Goal: Task Accomplishment & Management: Manage account settings

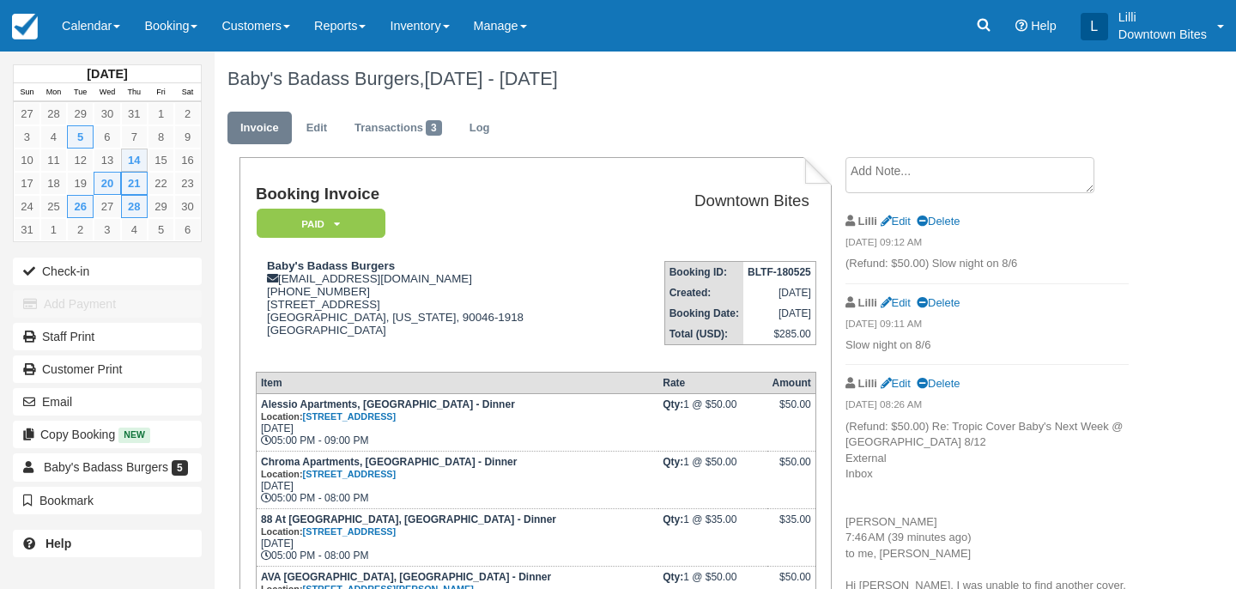
scroll to position [209, 0]
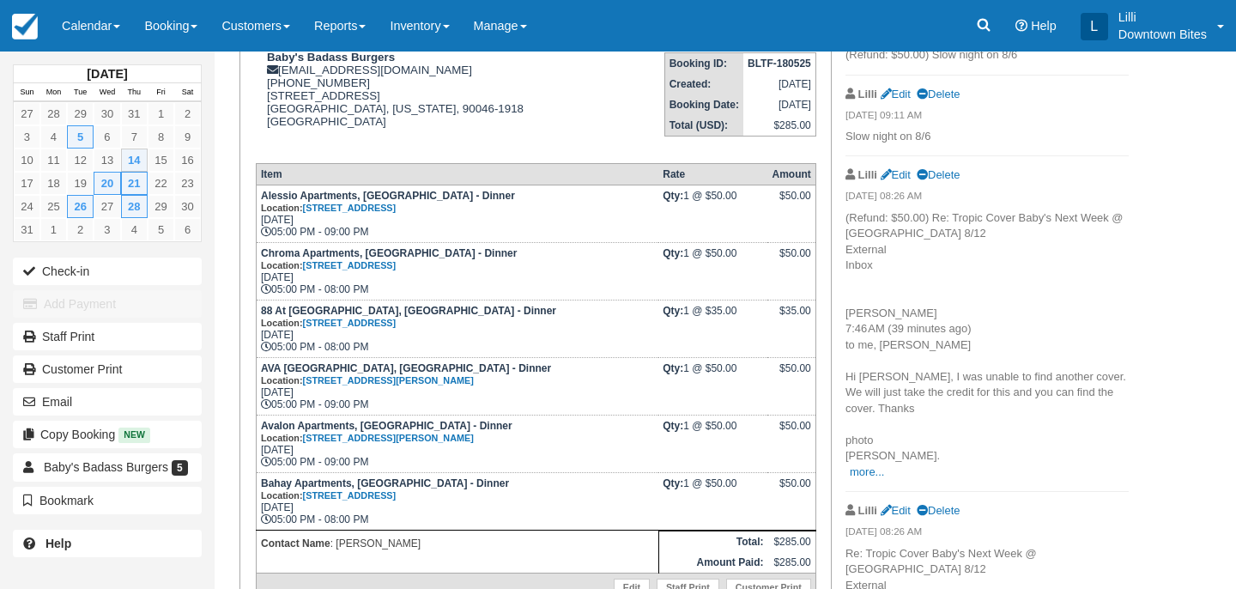
click at [82, 33] on link "Calendar" at bounding box center [91, 25] width 82 height 51
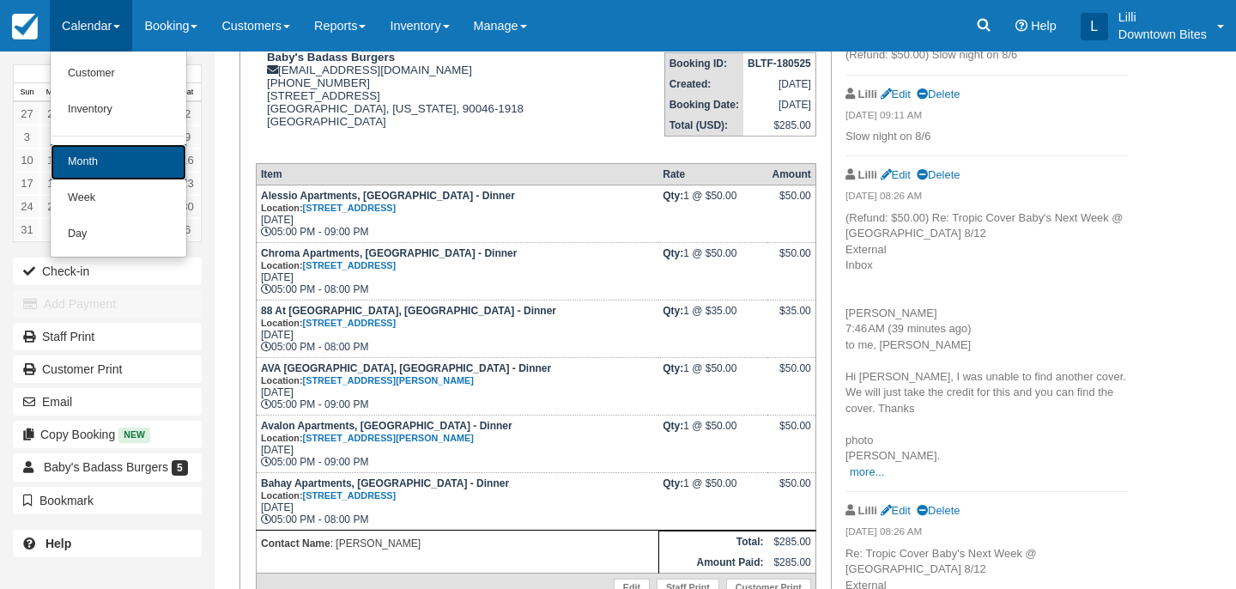
click at [94, 161] on link "Month" at bounding box center [119, 162] width 136 height 36
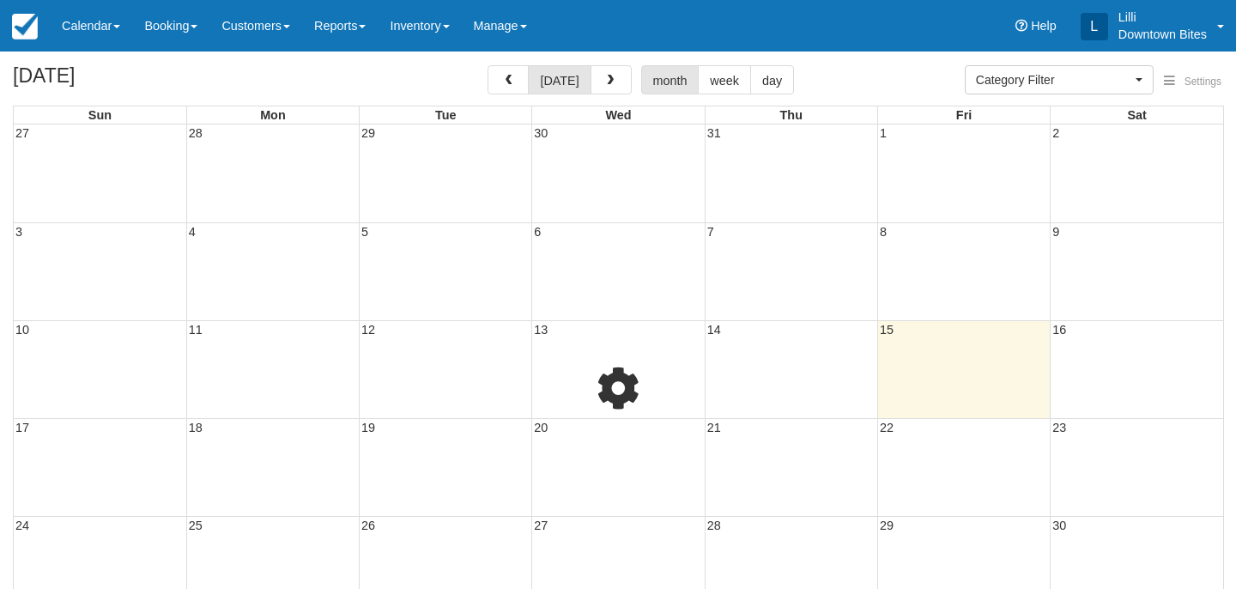
select select
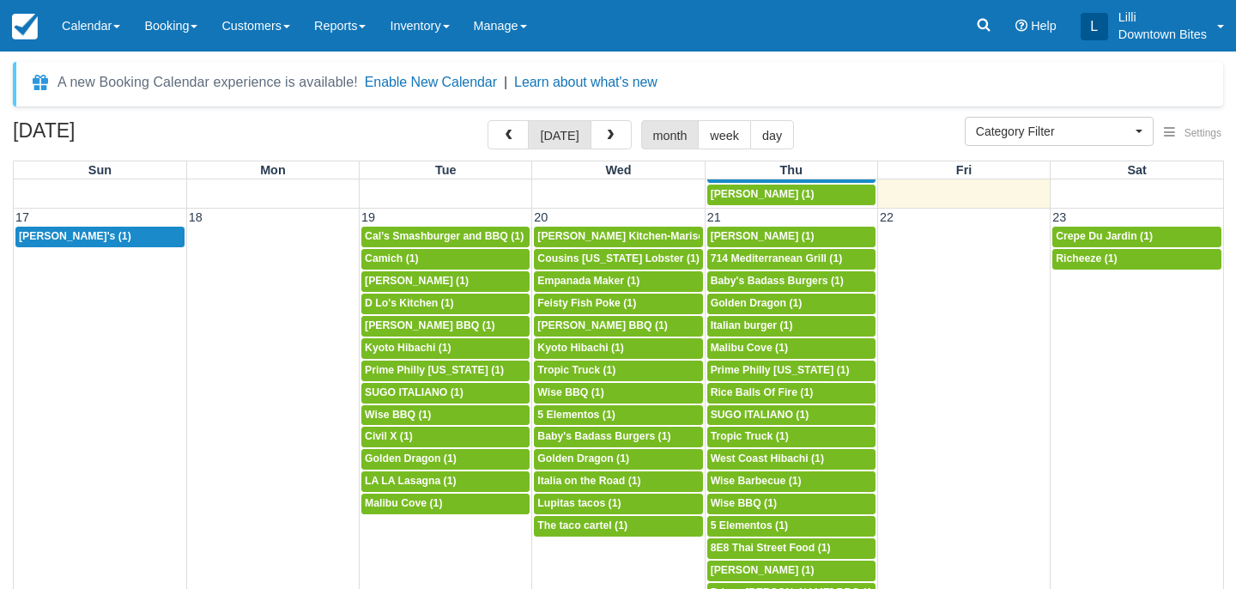
scroll to position [895, 0]
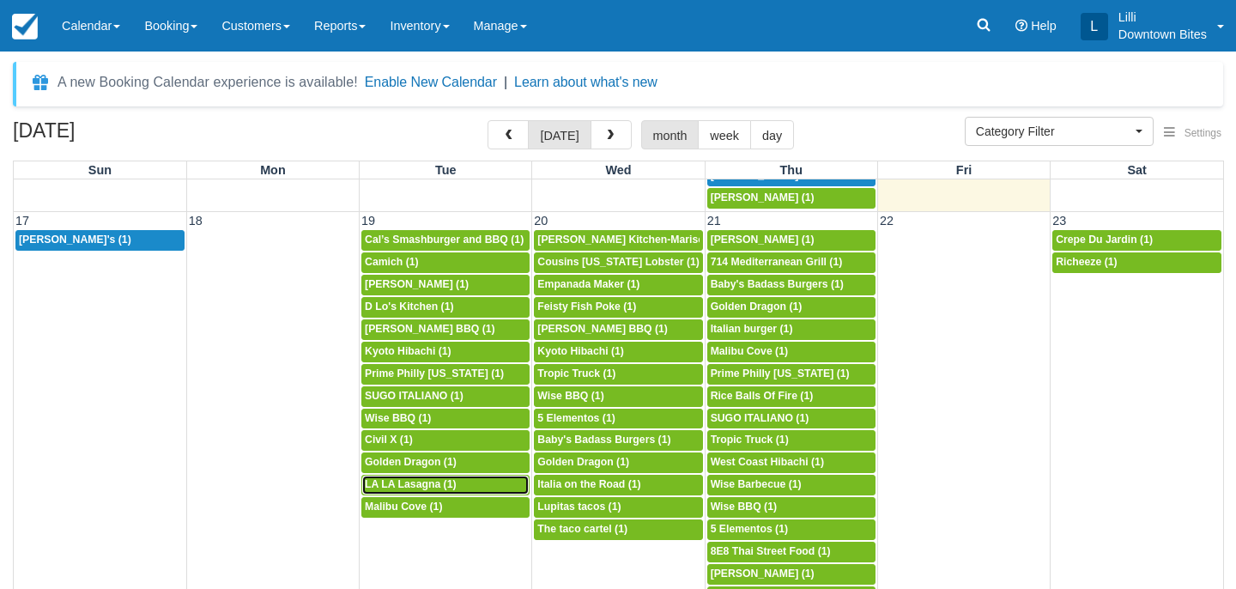
click at [470, 487] on div "5p LA LA Lasagna (1)" at bounding box center [445, 485] width 161 height 14
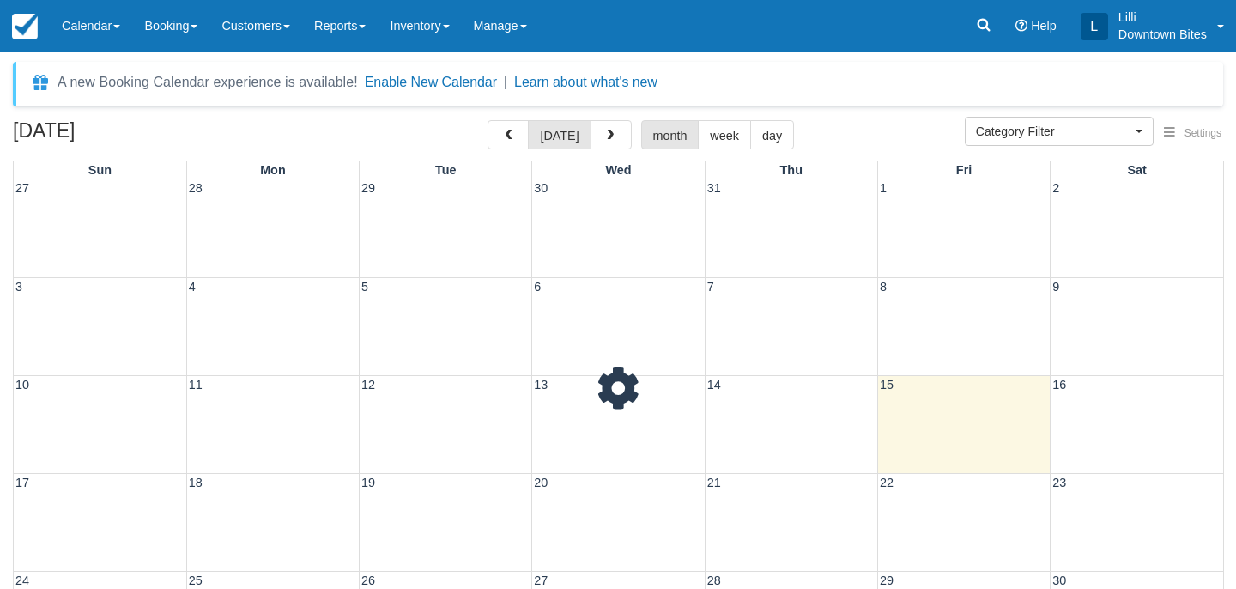
select select
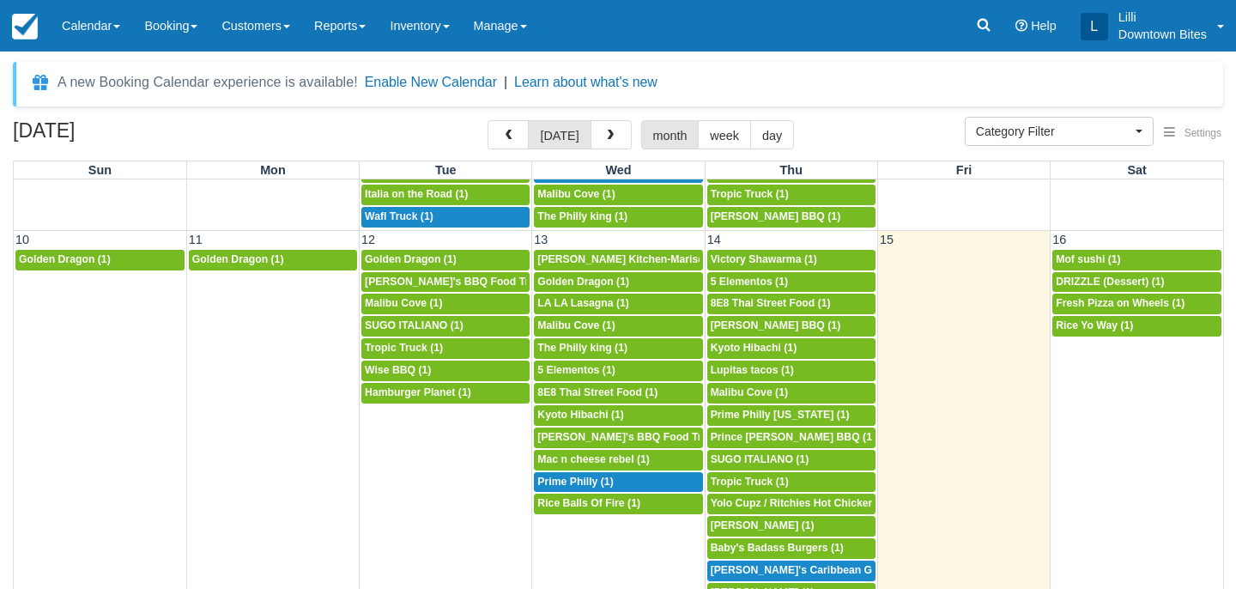
scroll to position [499, 0]
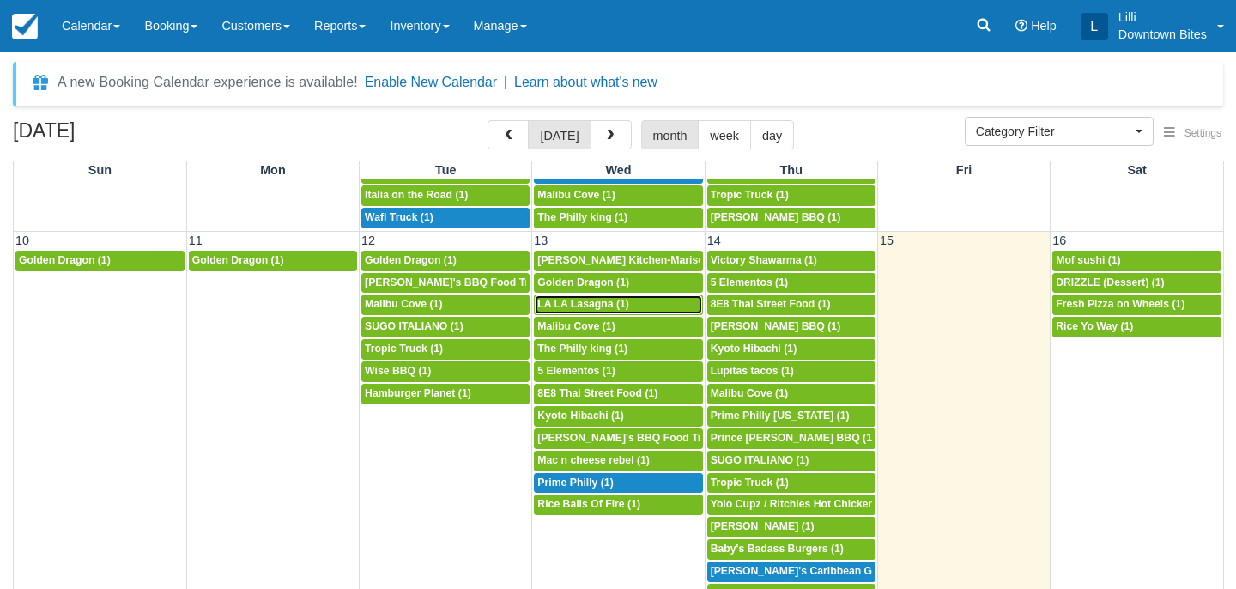
click at [609, 304] on span "LA LA Lasagna (1)" at bounding box center [583, 304] width 92 height 12
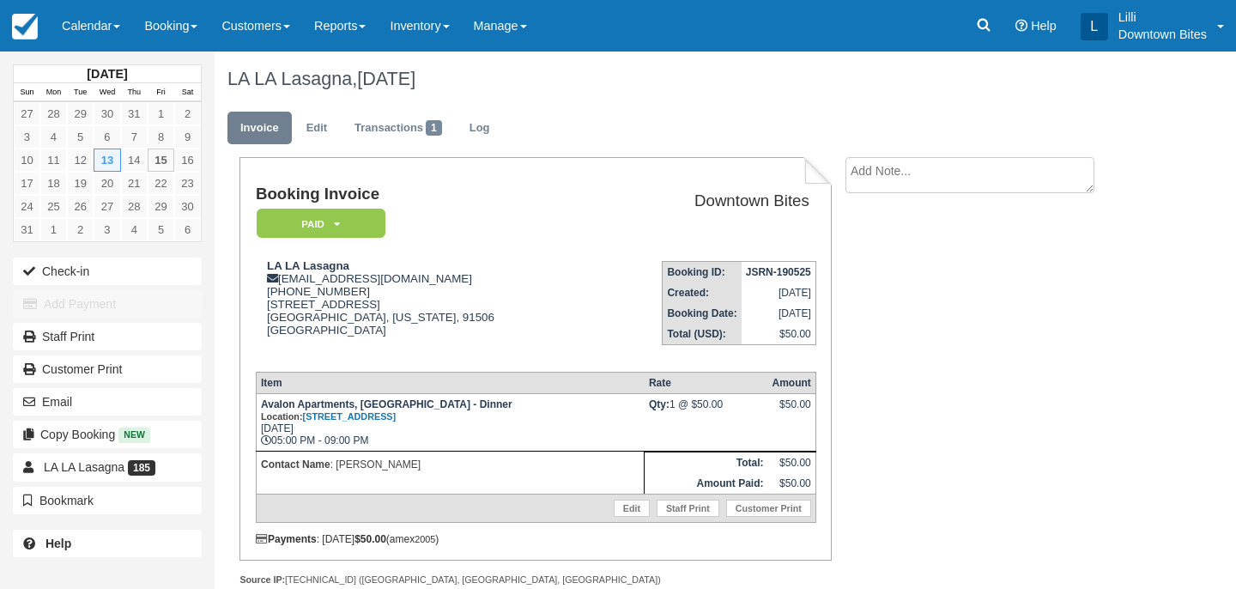
click at [889, 177] on textarea at bounding box center [969, 175] width 249 height 36
drag, startPoint x: 1022, startPoint y: 172, endPoint x: 802, endPoint y: 171, distance: 220.6
click at [802, 171] on div "Booking Invoice Paid   Pending Reserved Deposit Waiting Cancelled On Hold Downt…" at bounding box center [678, 390] width 927 height 466
type textarea "Slow dinner event on 8/13"
click at [940, 271] on input "Show on invoice" at bounding box center [940, 269] width 11 height 11
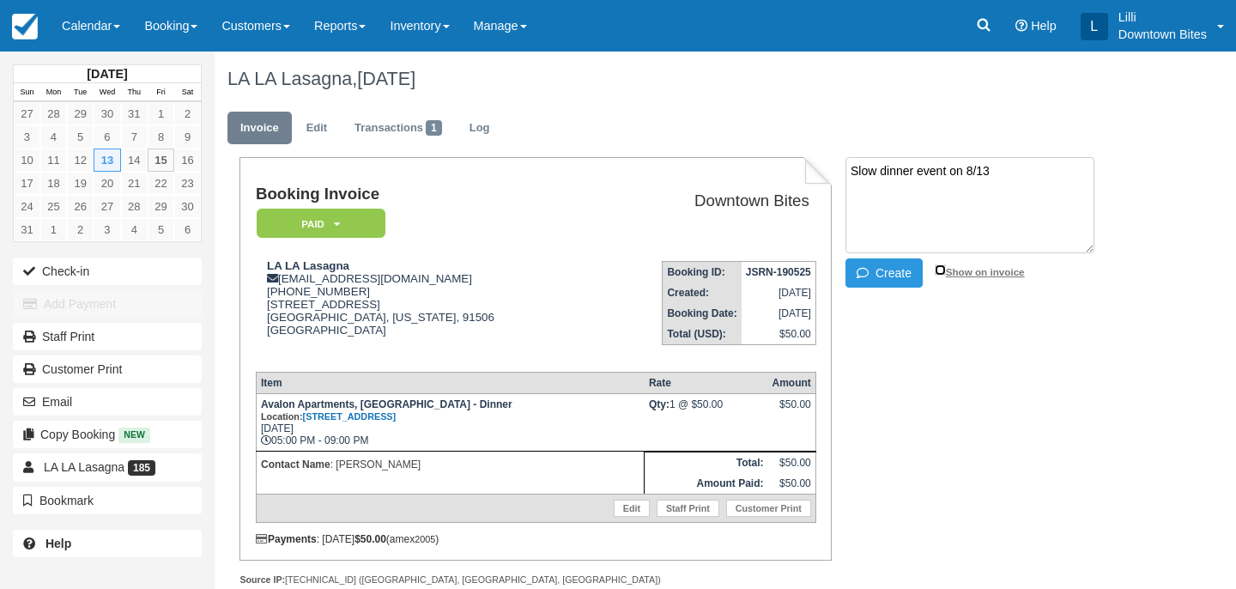
checkbox input "true"
click at [897, 273] on button "Create" at bounding box center [883, 272] width 77 height 29
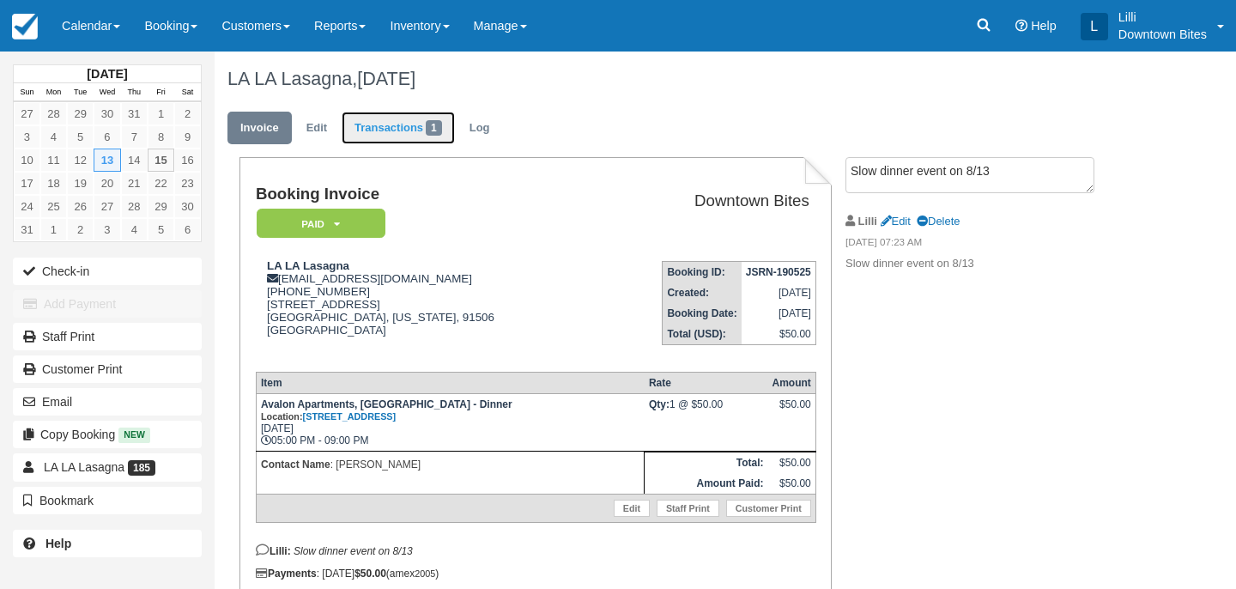
click at [413, 120] on link "Transactions 1" at bounding box center [398, 128] width 113 height 33
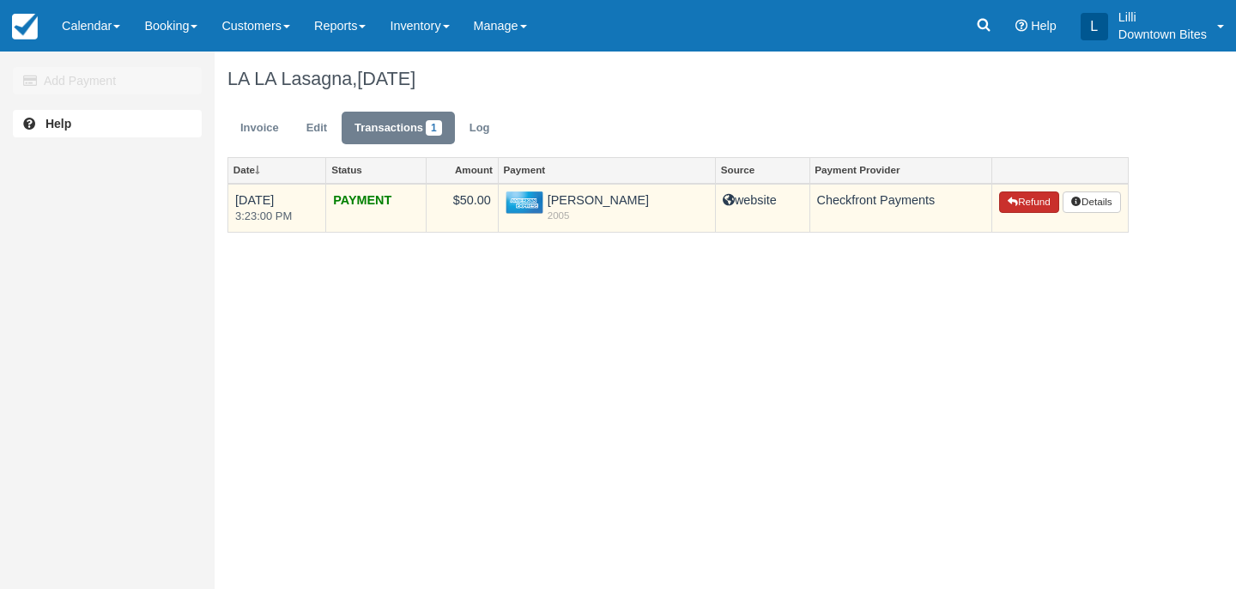
click at [1010, 210] on button "Refund" at bounding box center [1029, 202] width 60 height 22
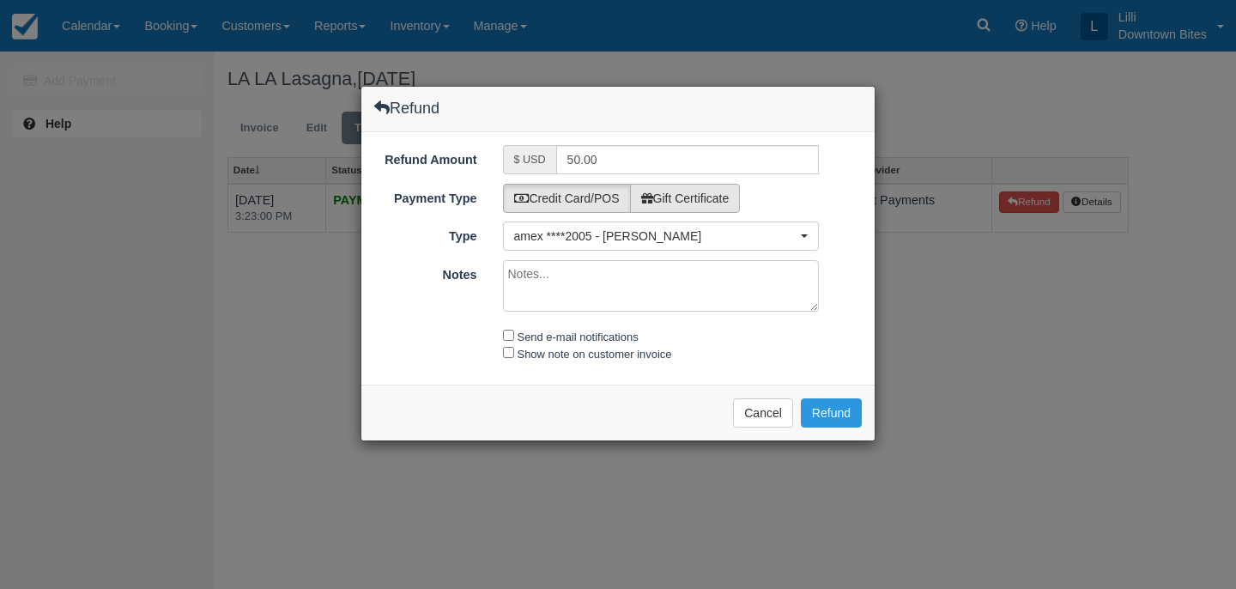
click at [722, 200] on label "Gift Certificate" at bounding box center [685, 198] width 111 height 29
radio input "true"
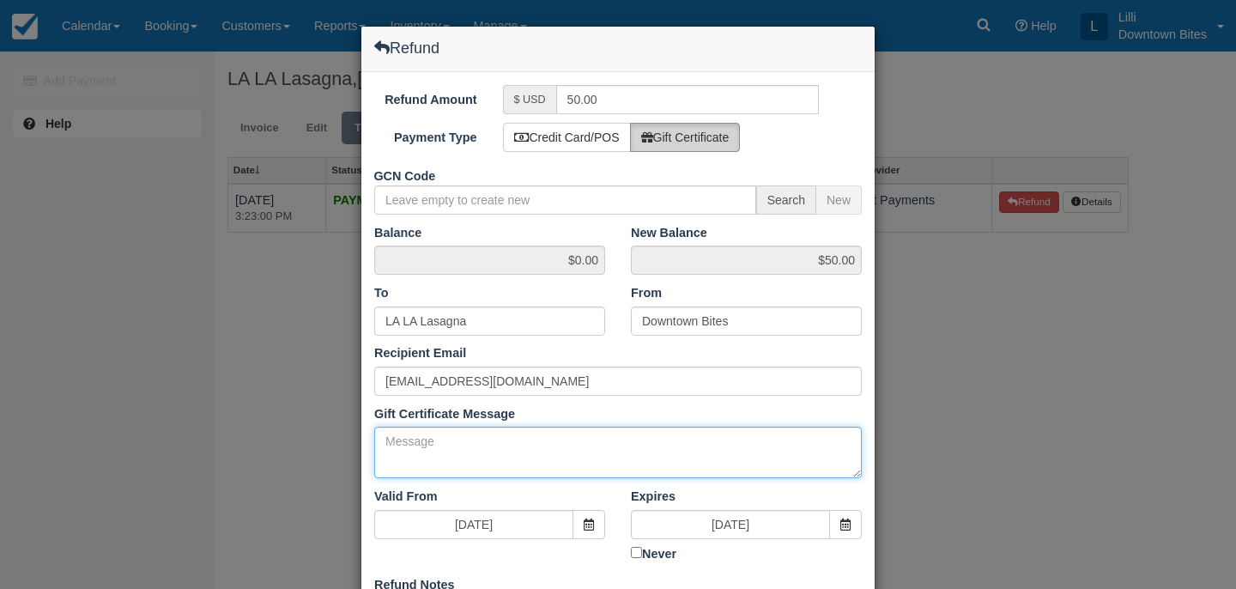
click at [421, 442] on textarea "Gift Certificate Message" at bounding box center [617, 452] width 487 height 51
paste textarea "Slow dinner event on 8/13"
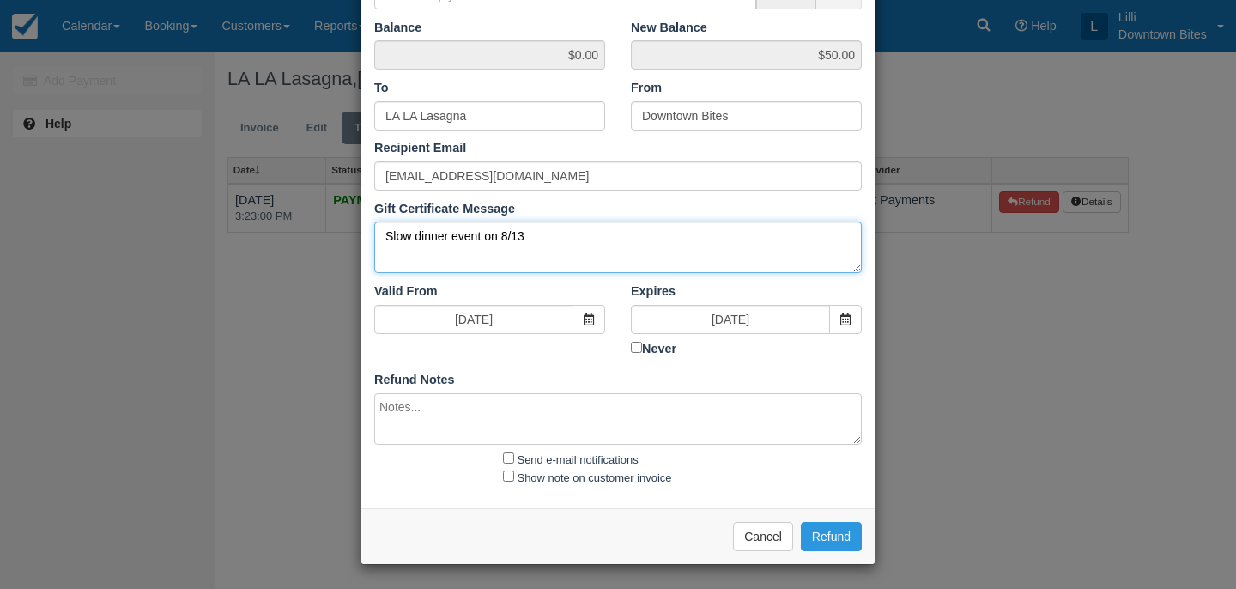
type textarea "Slow dinner event on 8/13"
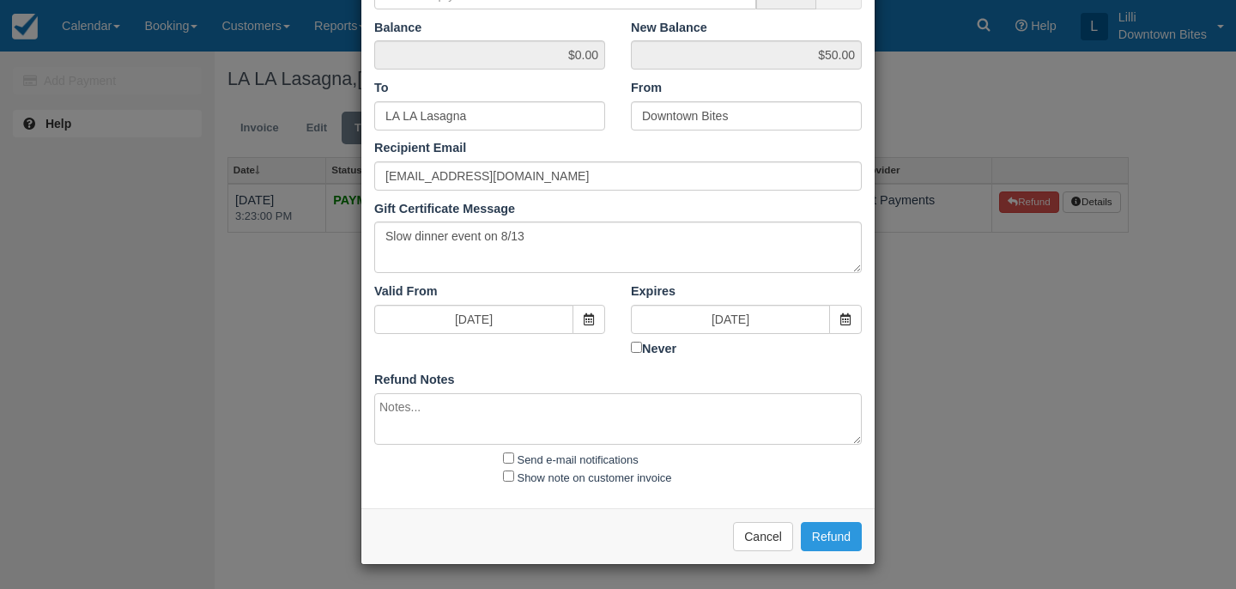
click at [421, 442] on textarea at bounding box center [617, 418] width 487 height 51
paste textarea "Slow dinner event on 8/13"
type textarea "Slow dinner event on 8/13"
click at [505, 454] on input "Send e-mail notifications" at bounding box center [508, 457] width 11 height 11
checkbox input "true"
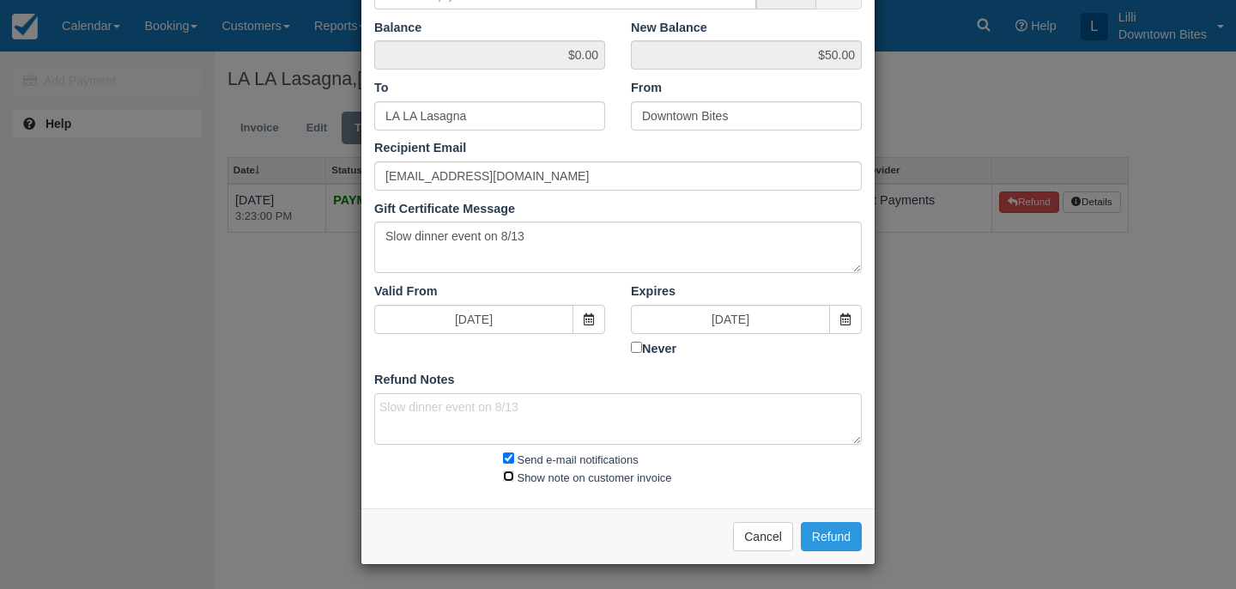
click at [508, 474] on input "Show note on customer invoice" at bounding box center [508, 475] width 11 height 11
checkbox input "true"
click at [837, 536] on button "Refund" at bounding box center [831, 536] width 61 height 29
